Goal: Transaction & Acquisition: Purchase product/service

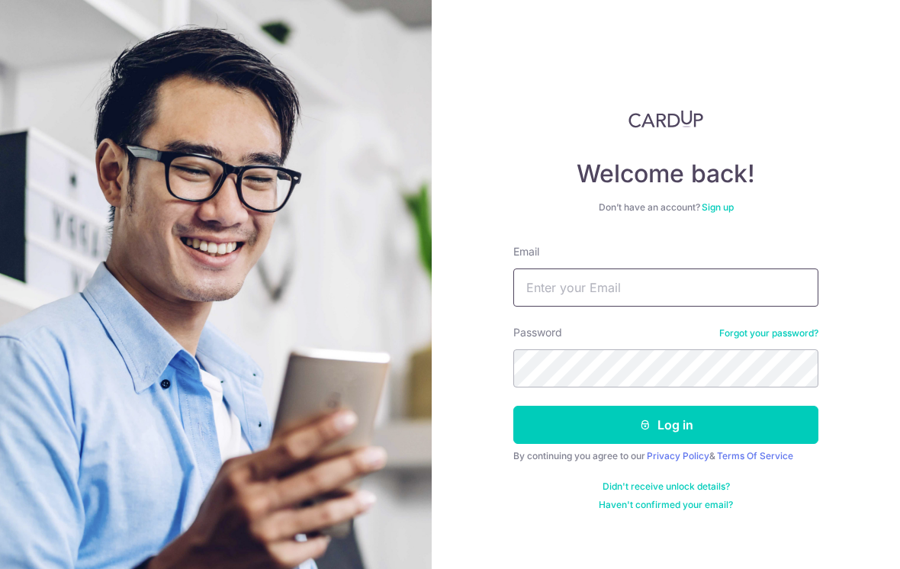
type input "[EMAIL_ADDRESS][DOMAIN_NAME]"
click at [666, 425] on button "Log in" at bounding box center [665, 425] width 305 height 38
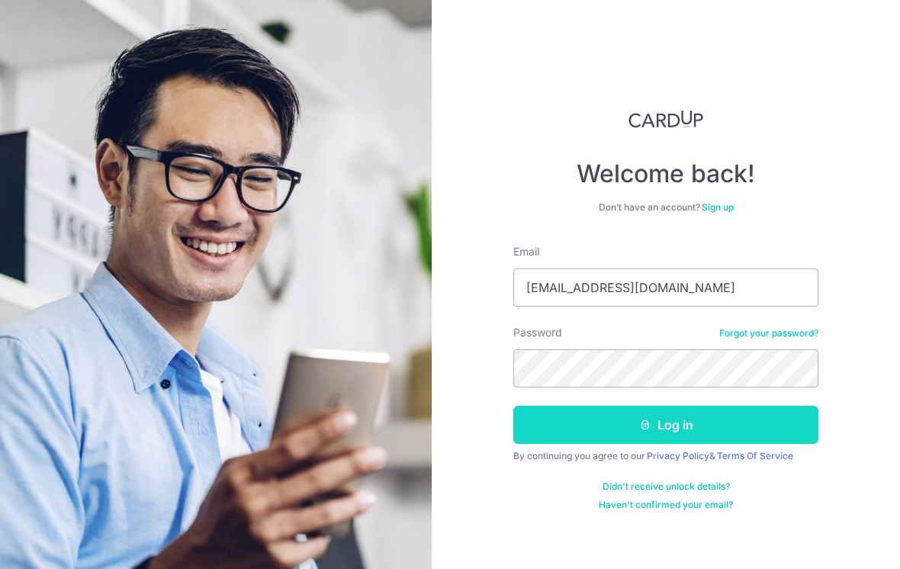
click at [661, 425] on button "Log in" at bounding box center [665, 425] width 305 height 38
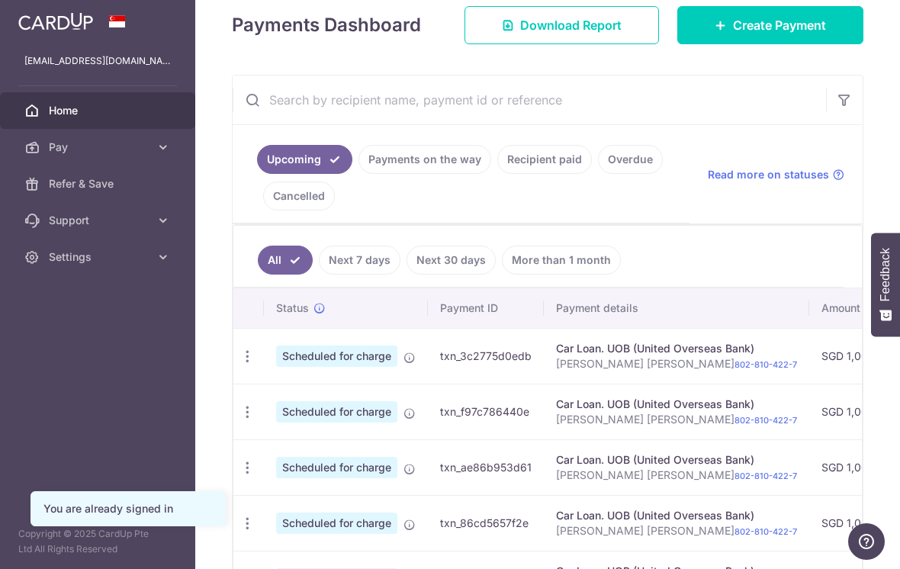
scroll to position [217, 0]
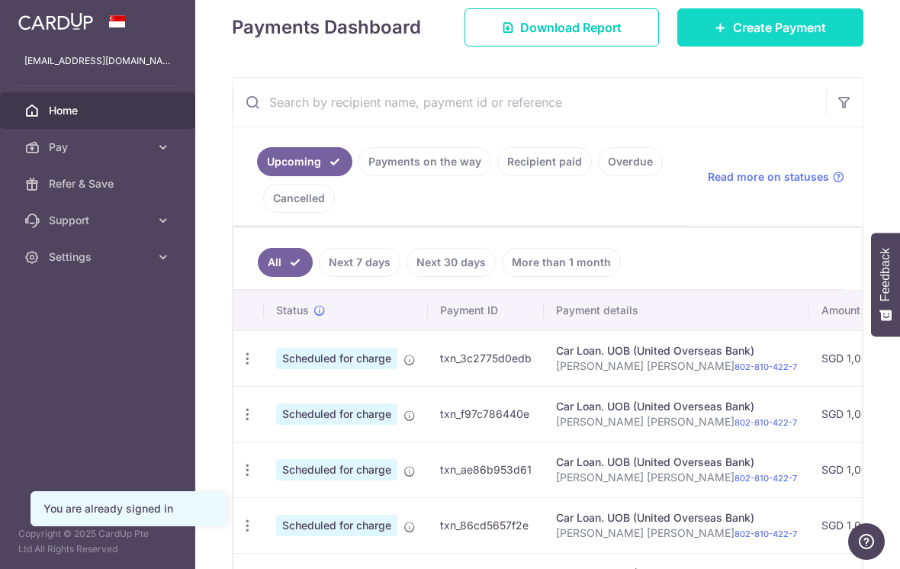
click at [780, 37] on span "Create Payment" at bounding box center [779, 27] width 93 height 18
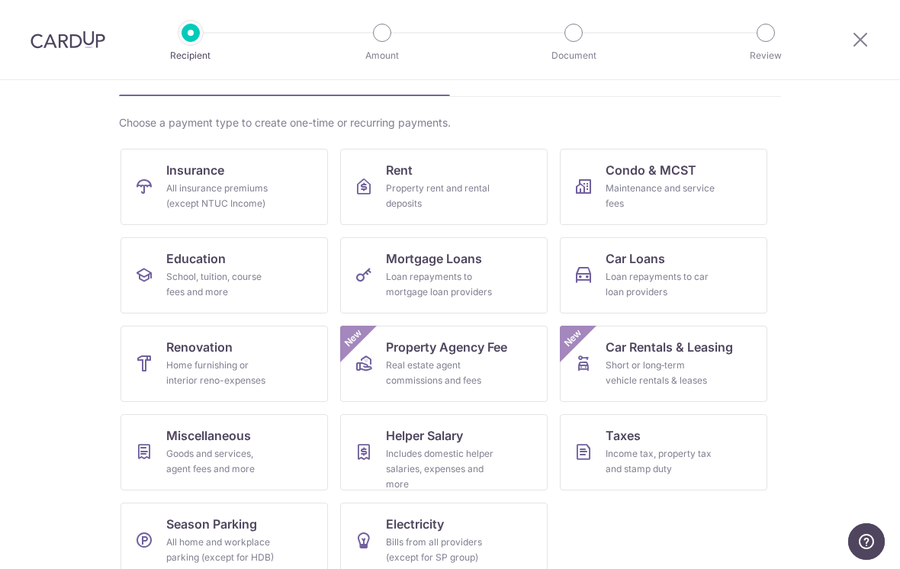
scroll to position [90, 0]
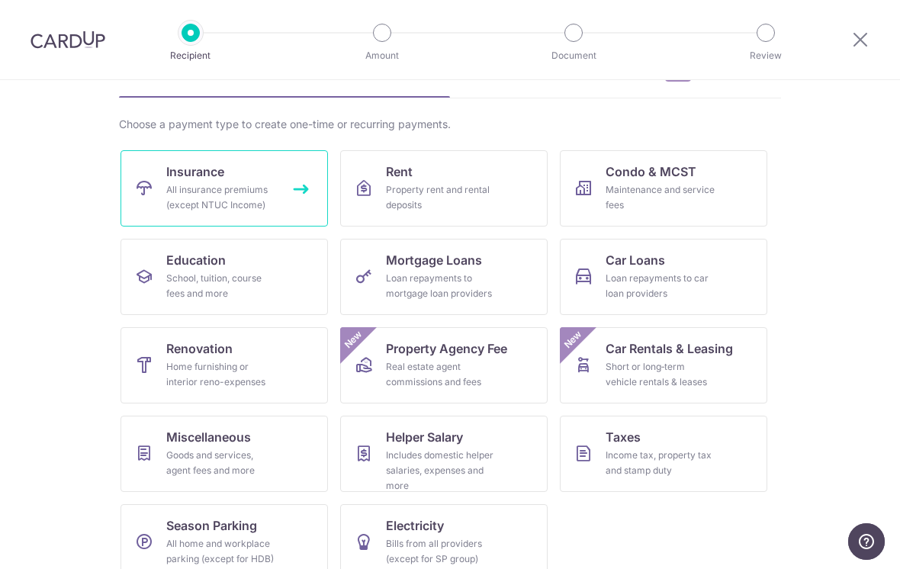
click at [176, 174] on span "Insurance" at bounding box center [195, 171] width 58 height 18
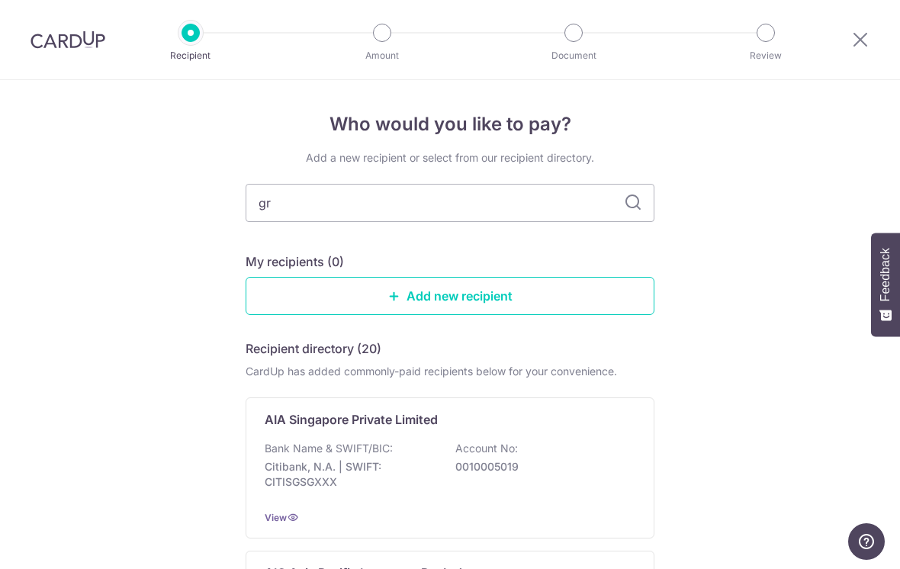
type input "gre"
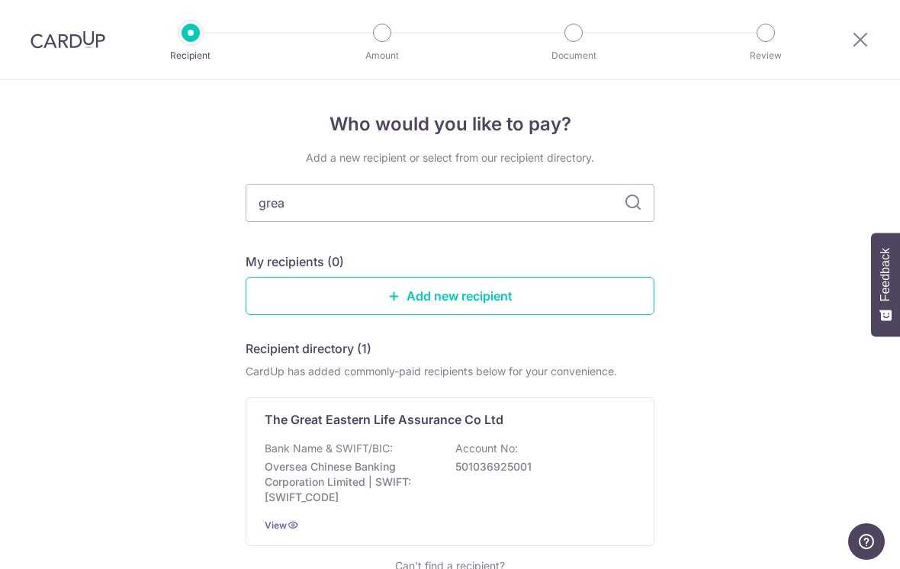
type input "great"
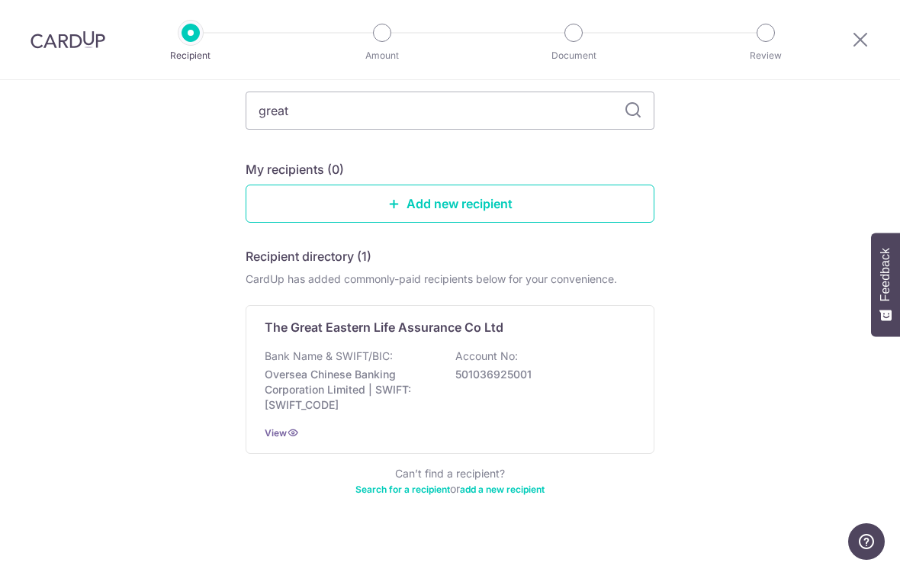
scroll to position [92, 0]
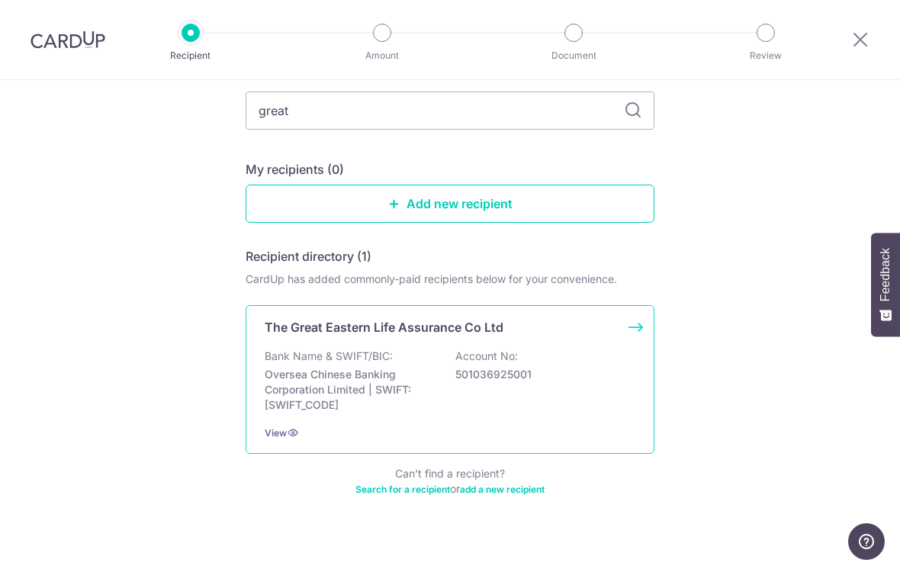
click at [574, 413] on div "Bank Name & SWIFT/BIC: Oversea Chinese Banking Corporation Limited | SWIFT: OCB…" at bounding box center [450, 381] width 371 height 64
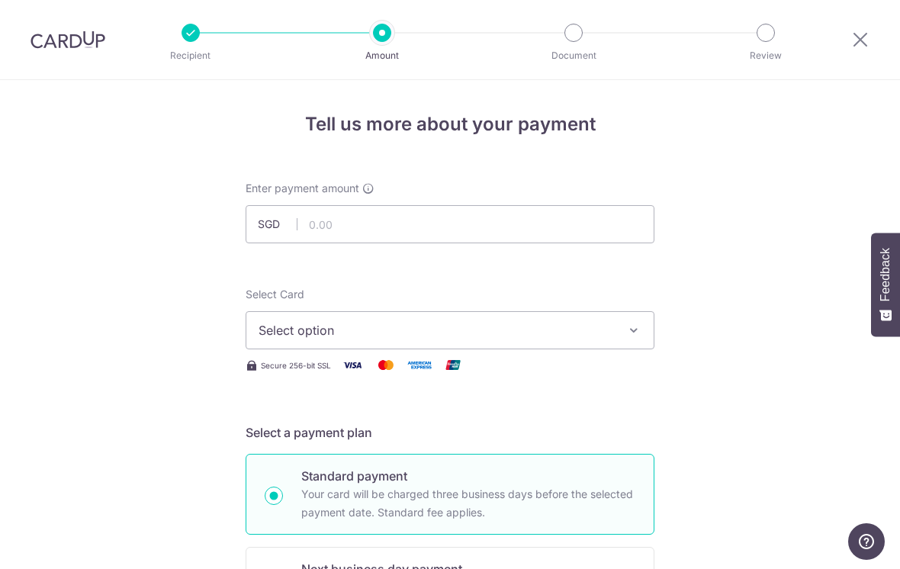
click at [634, 347] on button "Select option" at bounding box center [450, 330] width 409 height 38
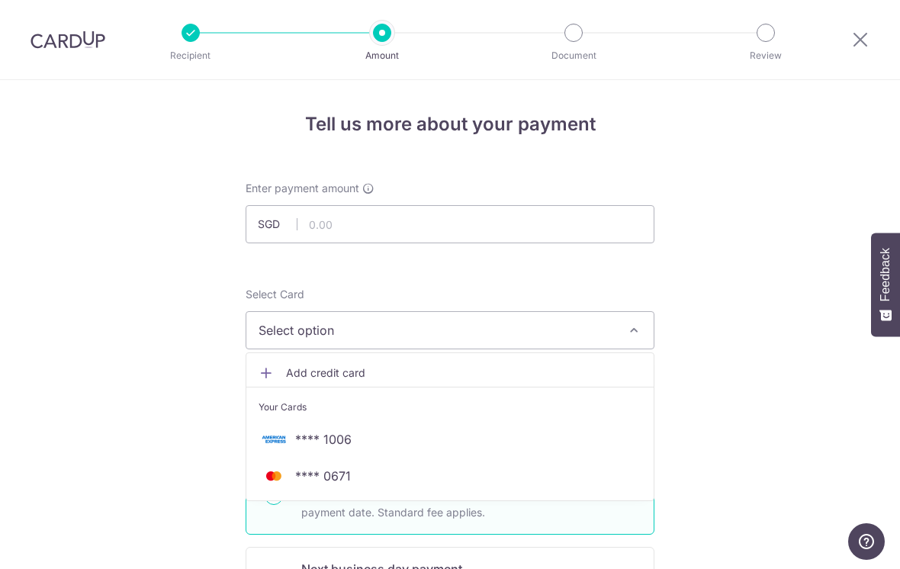
click at [719, 367] on div at bounding box center [450, 284] width 900 height 569
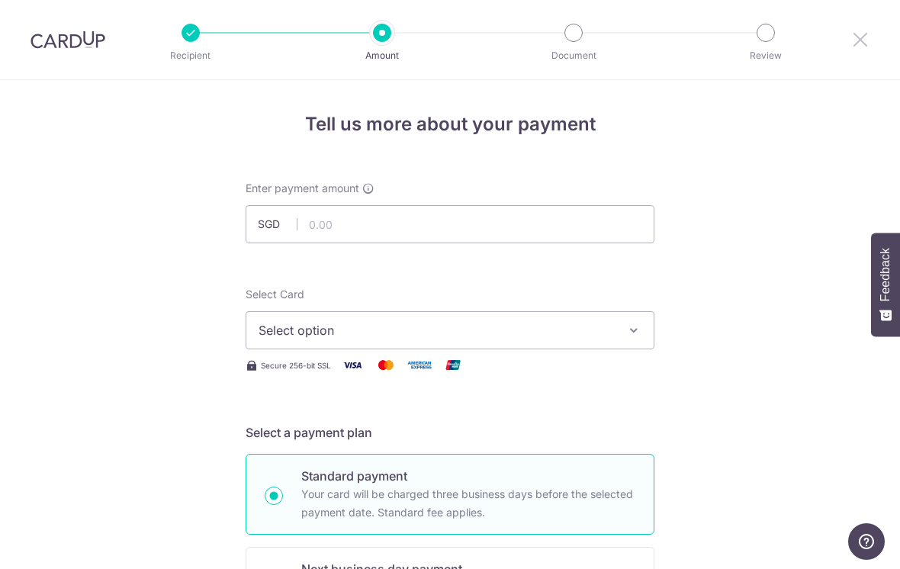
click at [859, 40] on icon at bounding box center [860, 39] width 18 height 19
click at [854, 32] on icon at bounding box center [860, 39] width 18 height 19
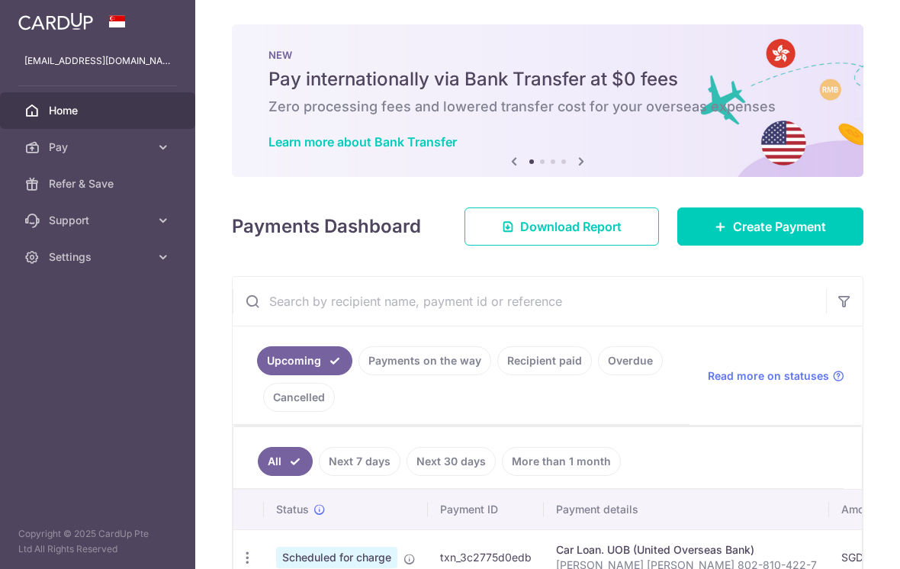
click at [785, 236] on span "Create Payment" at bounding box center [779, 226] width 93 height 18
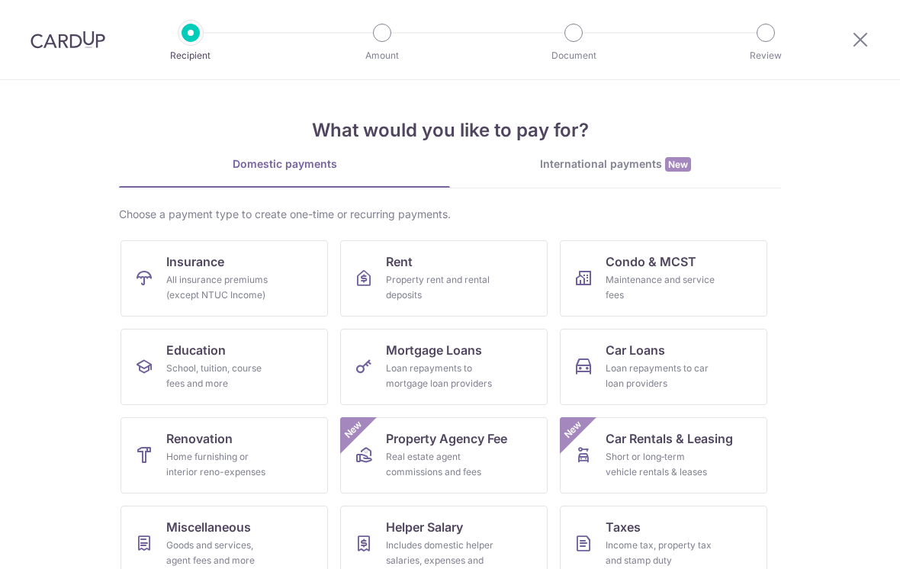
click at [667, 156] on div "International payments New" at bounding box center [615, 164] width 331 height 16
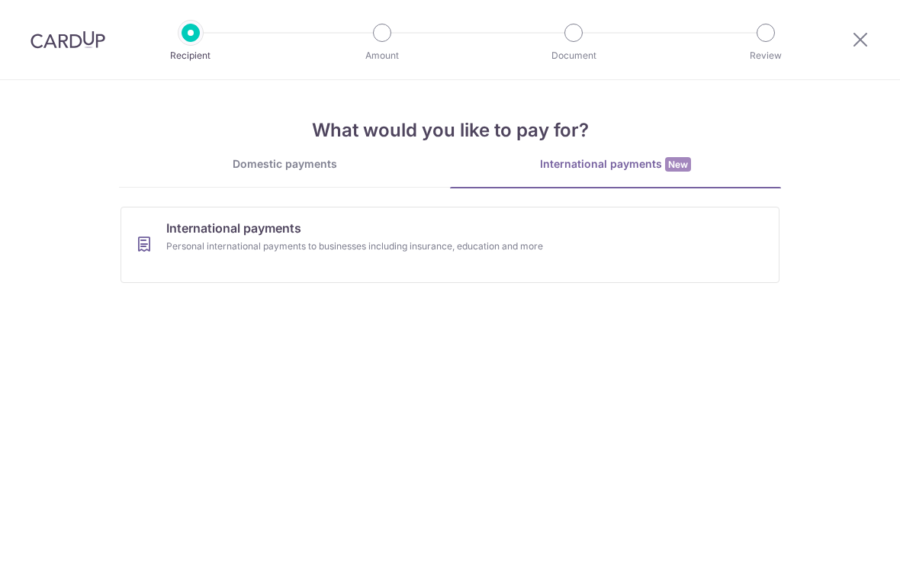
click at [151, 245] on icon at bounding box center [144, 245] width 18 height 18
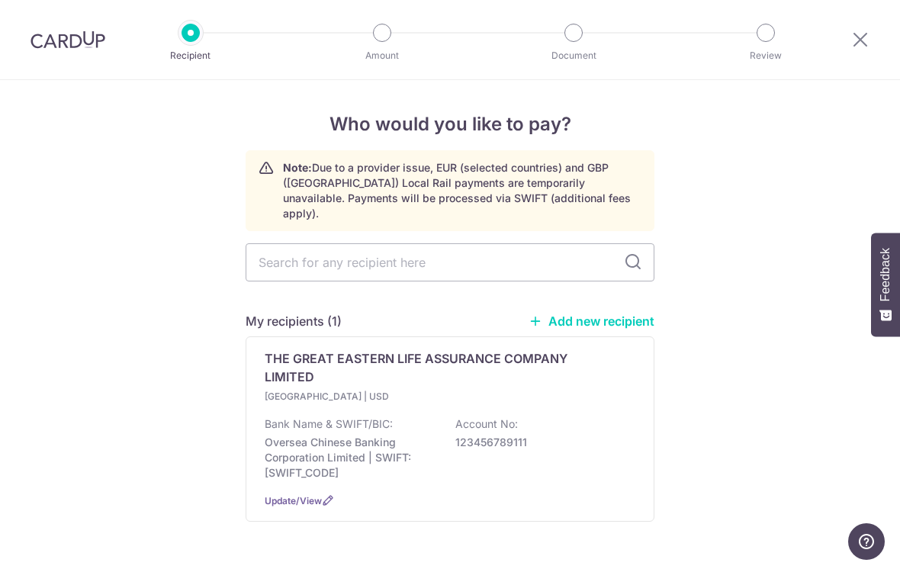
click at [288, 372] on p "THE GREAT EASTERN LIFE ASSURANCE COMPANY LIMITED" at bounding box center [441, 367] width 352 height 37
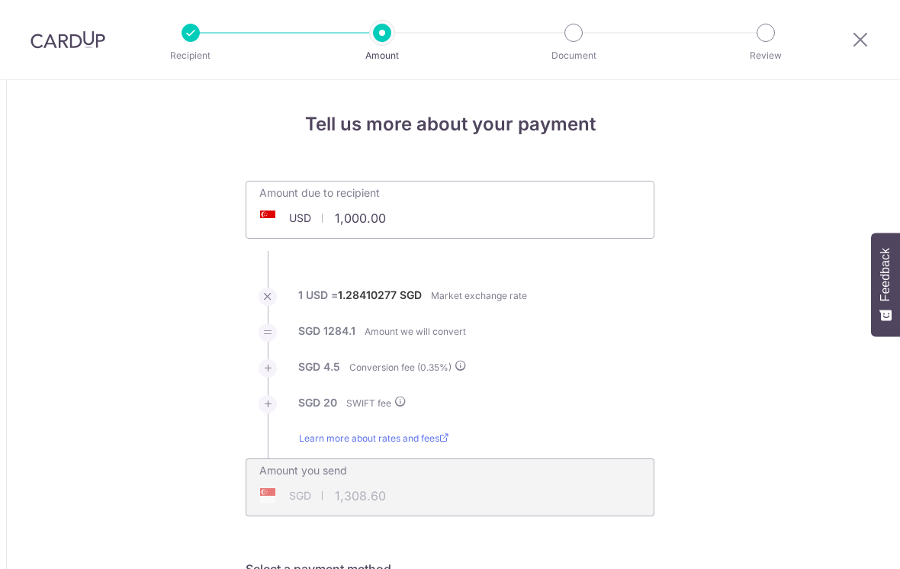
scroll to position [6, 0]
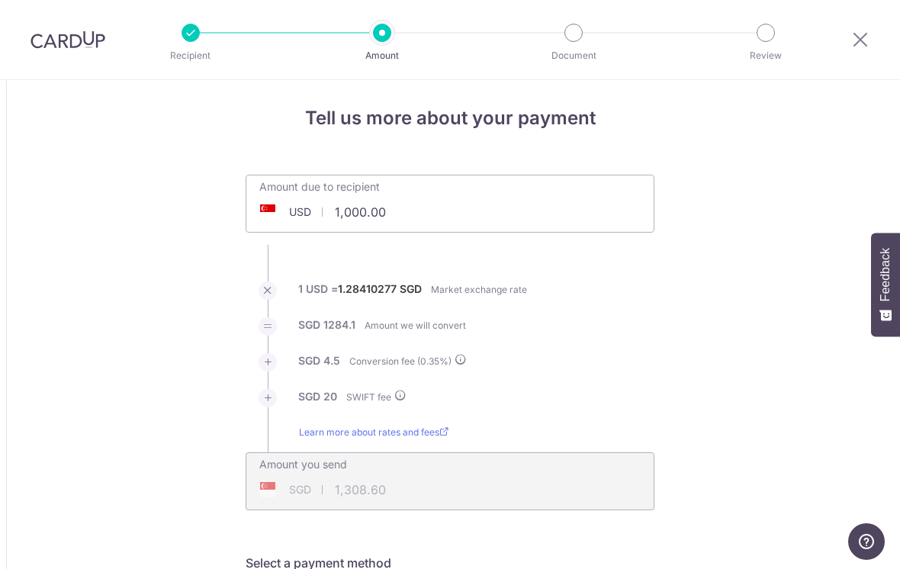
click at [410, 230] on input "1,000.00" at bounding box center [364, 212] width 236 height 35
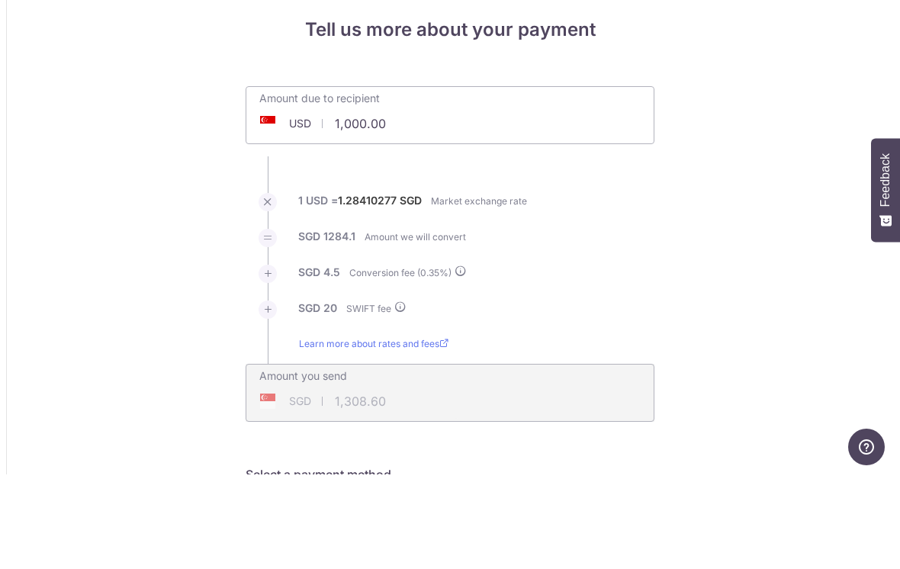
scroll to position [0, 0]
click at [262, 201] on input "1,000.00" at bounding box center [364, 218] width 236 height 35
click at [264, 201] on input "1,000.00" at bounding box center [364, 218] width 236 height 35
type input "1,000.00"
type input "1,308.64"
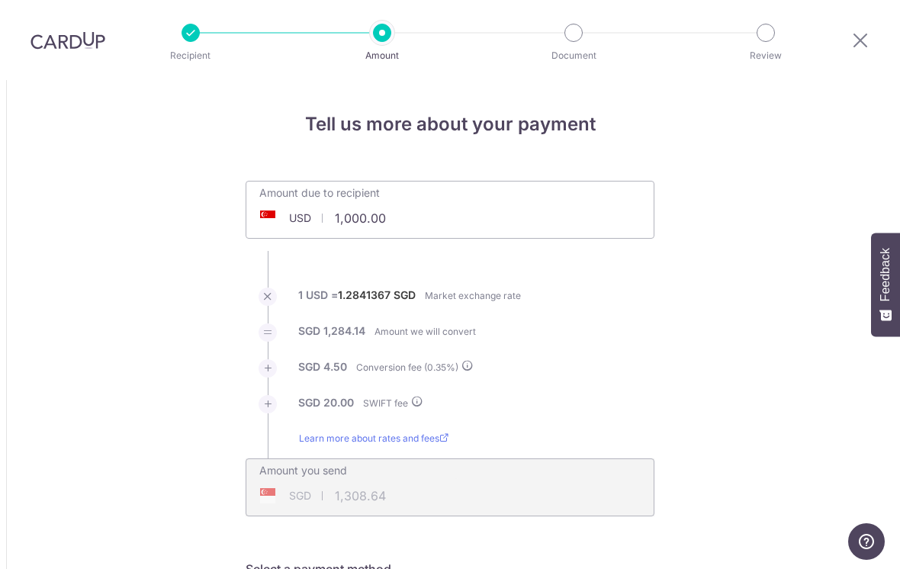
click at [859, 31] on icon at bounding box center [860, 40] width 18 height 19
type input "1,000.00"
click at [853, 31] on icon at bounding box center [860, 40] width 18 height 19
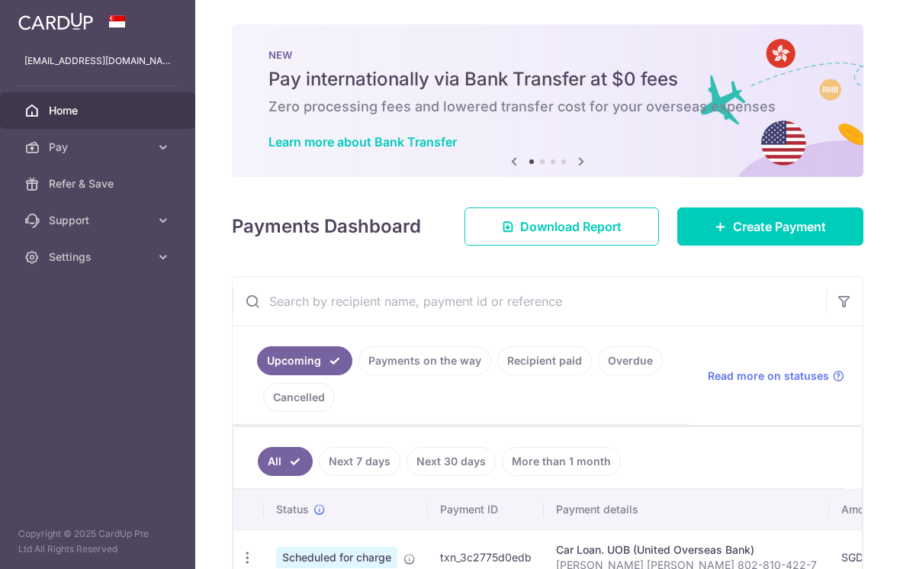
click at [805, 236] on span "Create Payment" at bounding box center [779, 226] width 93 height 18
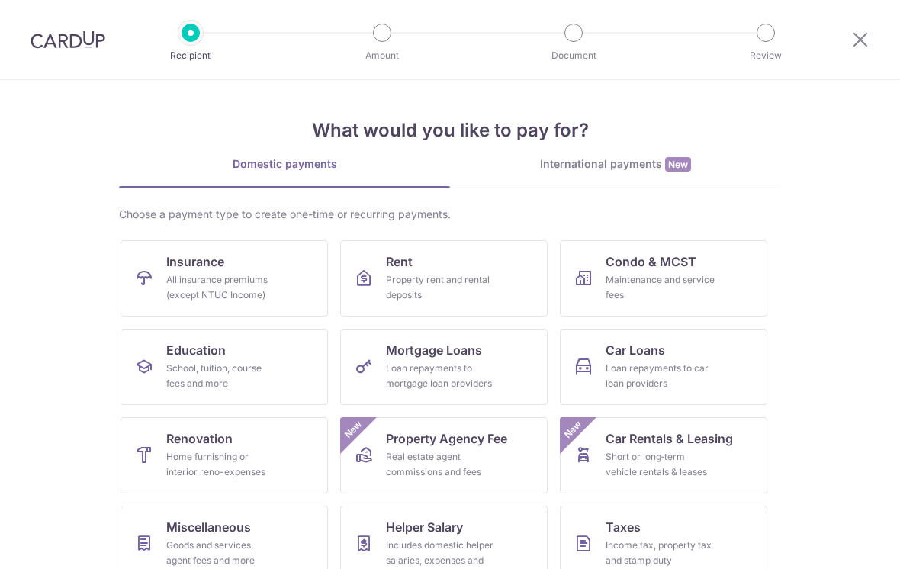
click at [687, 153] on div "What would you like to pay for? Domestic payments International payments New Ch…" at bounding box center [450, 381] width 662 height 603
click at [651, 167] on div "International payments New" at bounding box center [615, 164] width 331 height 16
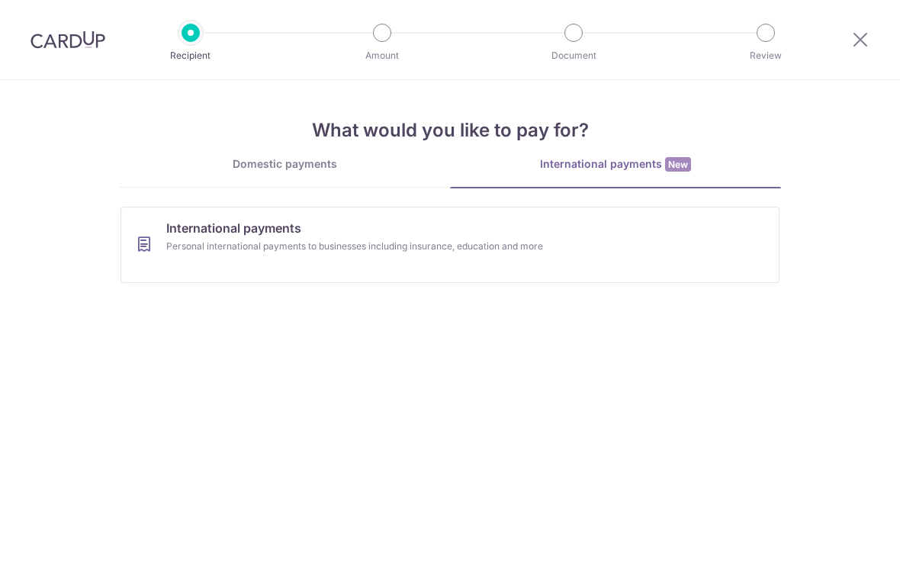
click at [157, 246] on link "International payments Personal international payments to businesses including …" at bounding box center [450, 245] width 659 height 76
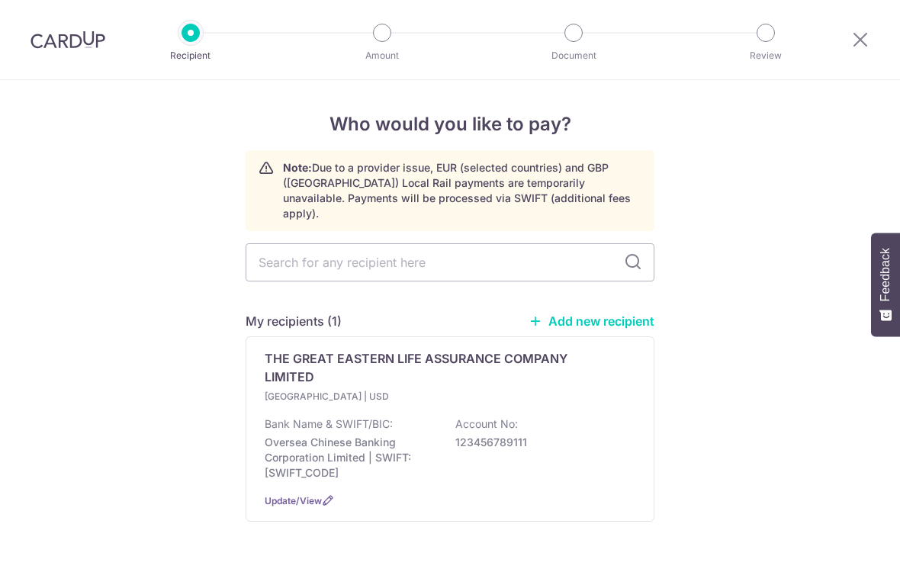
click at [269, 246] on input "text" at bounding box center [450, 262] width 409 height 38
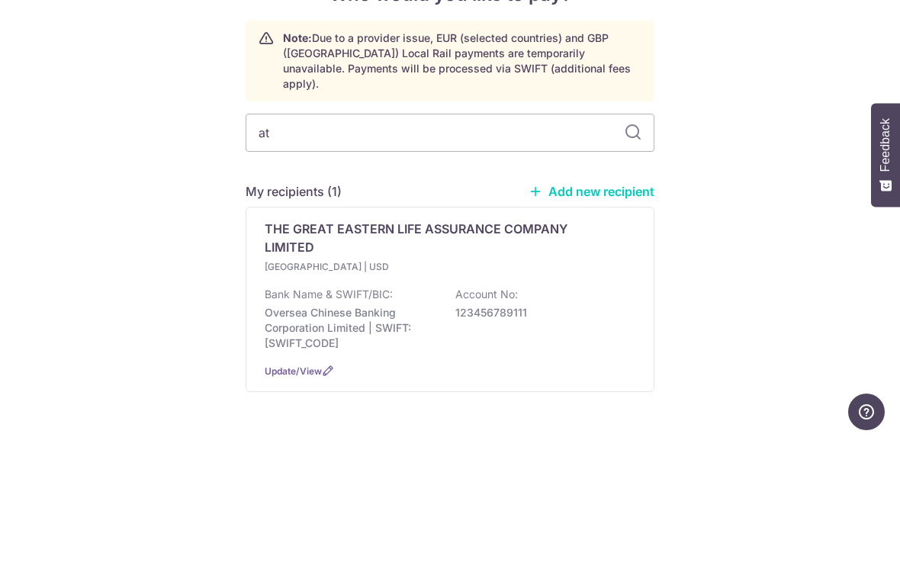
type input "a"
type input "great"
type input "great e"
type input "great as"
click at [809, 154] on div "Who would you like to pay? Note: Due to a provider issue, EUR (selected countri…" at bounding box center [450, 349] width 900 height 538
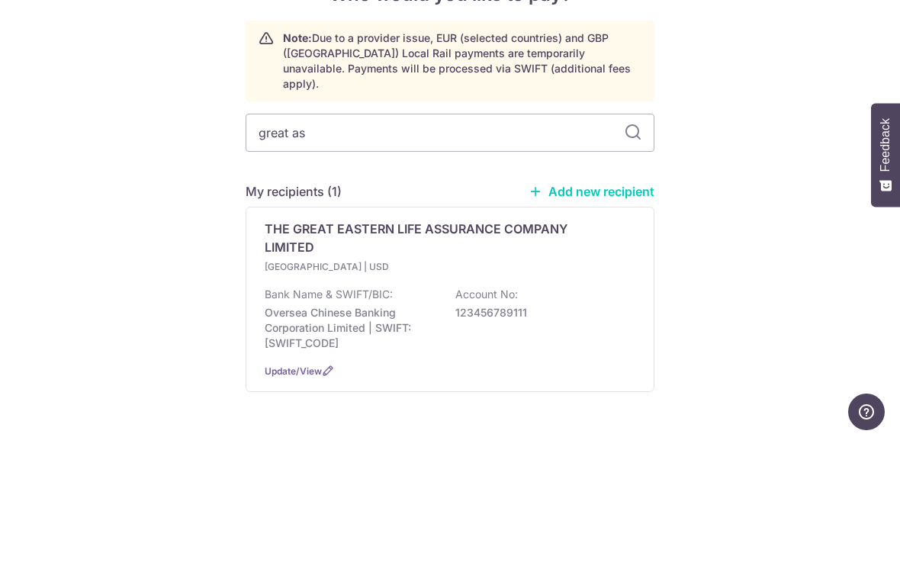
scroll to position [24, 0]
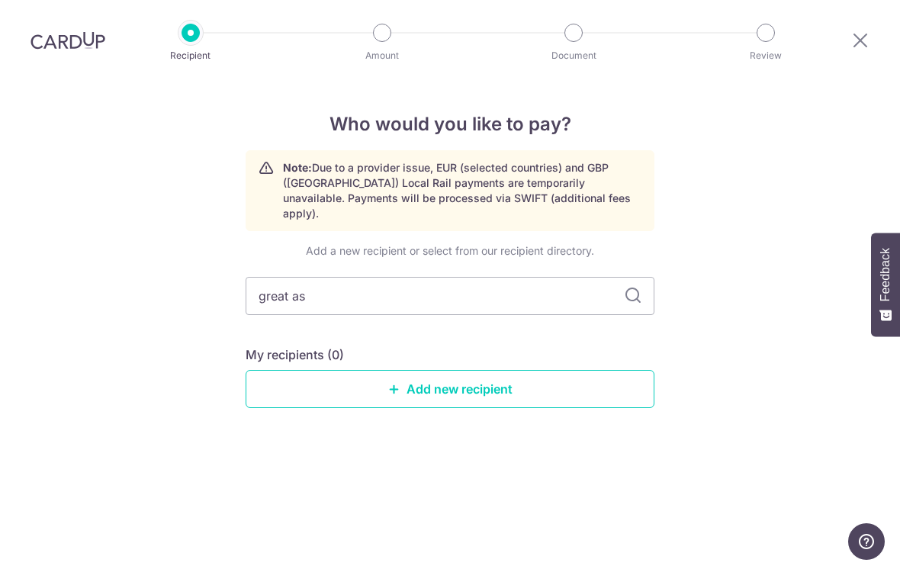
click at [603, 297] on div "Add a new recipient or select from our recipient directory. great as My recipie…" at bounding box center [450, 337] width 409 height 189
click at [588, 277] on input "great as" at bounding box center [450, 296] width 409 height 38
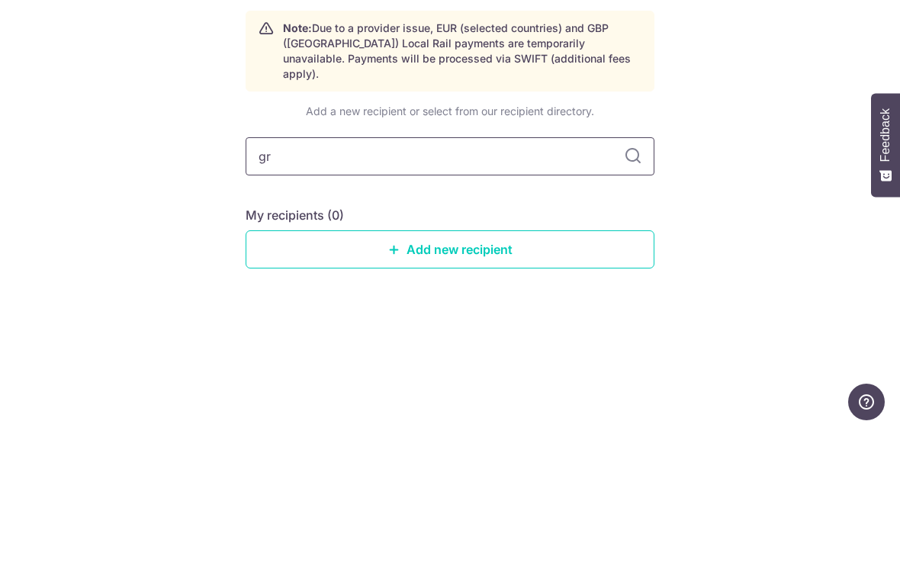
type input "g"
click at [125, 169] on div "Who would you like to pay? Note: Due to a provider issue, EUR (selected countri…" at bounding box center [450, 324] width 900 height 489
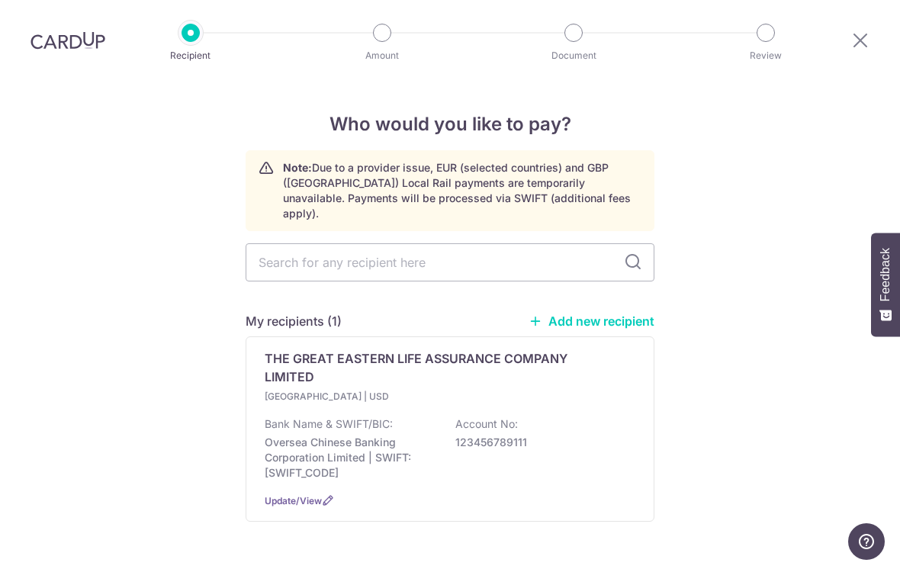
click at [640, 314] on link "Add new recipient" at bounding box center [592, 321] width 126 height 15
select select
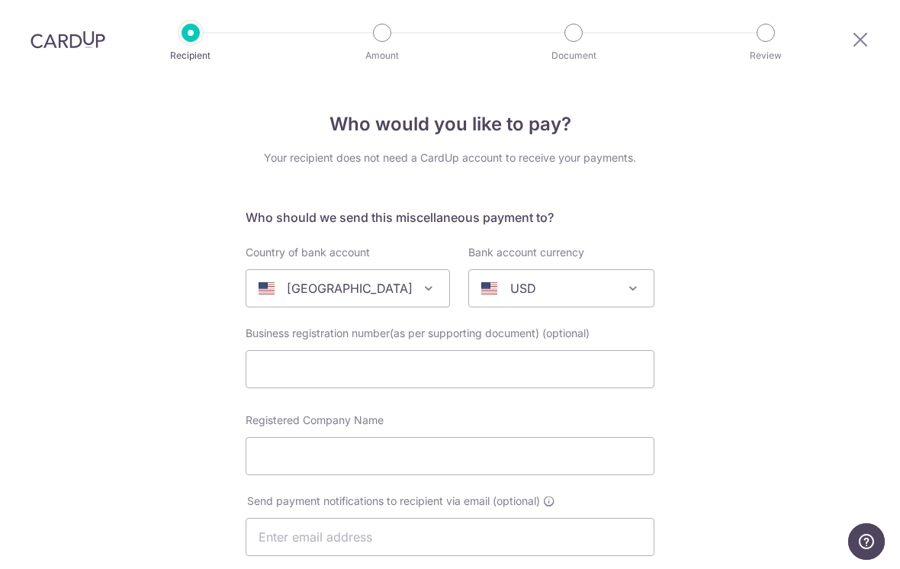
scroll to position [6, 0]
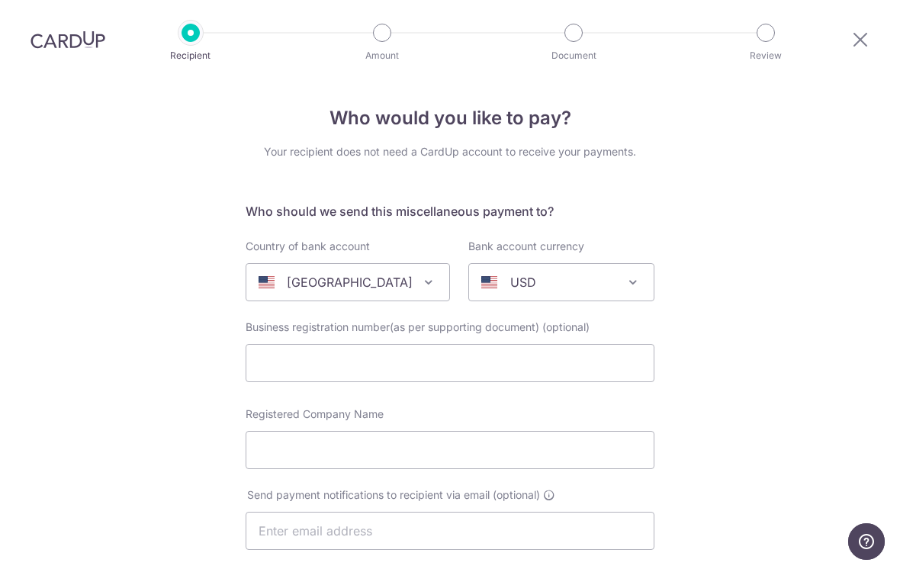
click at [265, 283] on span at bounding box center [267, 282] width 16 height 12
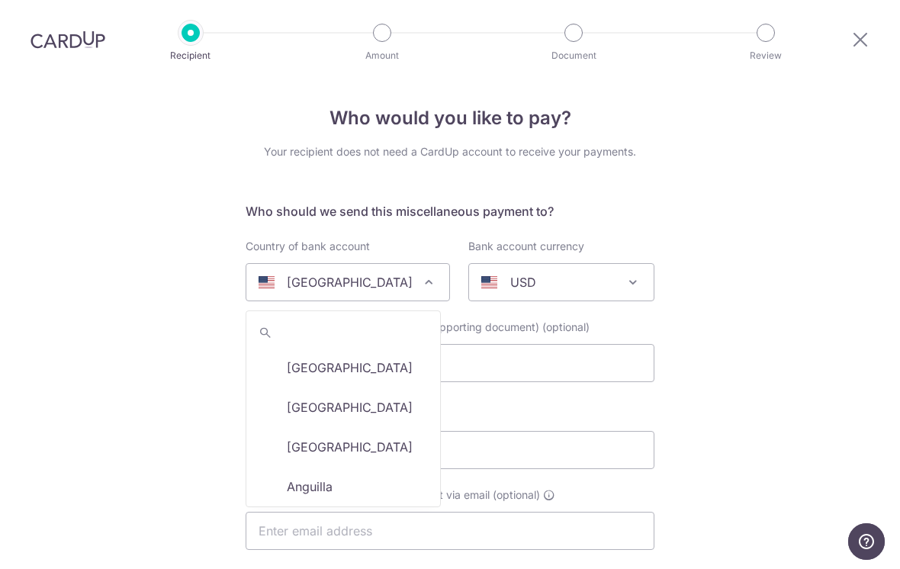
scroll to position [4678, 0]
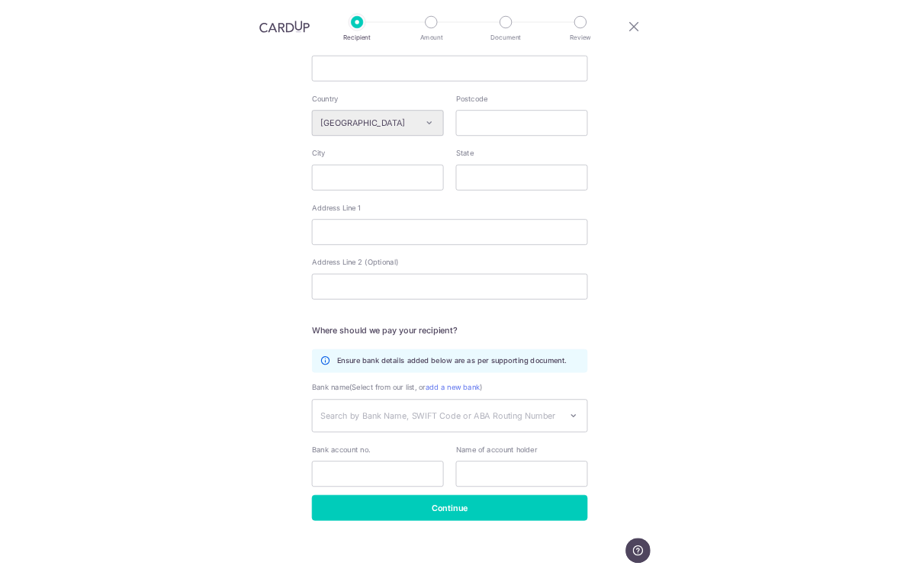
scroll to position [499, 0]
